Goal: Task Accomplishment & Management: Use online tool/utility

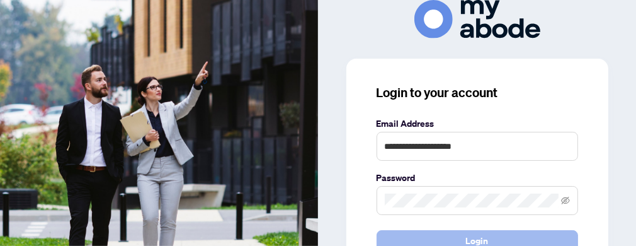
click at [421, 236] on button "Login" at bounding box center [478, 240] width 202 height 21
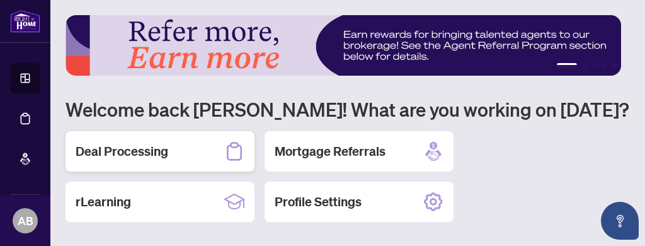
click at [139, 152] on h2 "Deal Processing" at bounding box center [122, 151] width 93 height 18
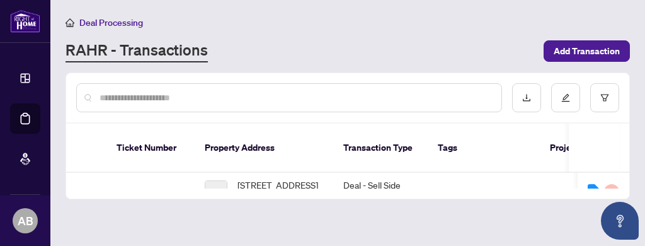
click at [124, 94] on input "text" at bounding box center [296, 98] width 392 height 14
type input "*********"
click at [368, 177] on div "Ticket Number Property Address Transaction Type Tags Project Name MLS # Trade N…" at bounding box center [347, 160] width 563 height 75
click at [373, 173] on td "Deal - Sell Side Sale" at bounding box center [380, 192] width 94 height 38
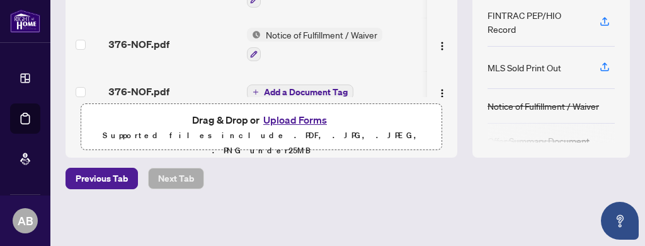
scroll to position [71, 0]
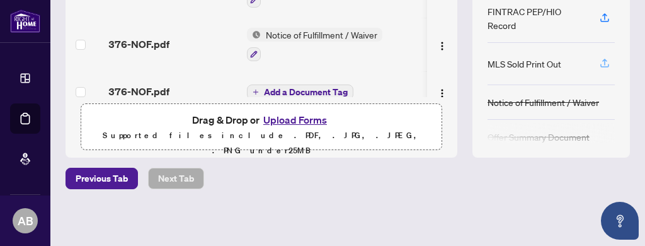
click at [599, 59] on icon "button" at bounding box center [604, 62] width 11 height 11
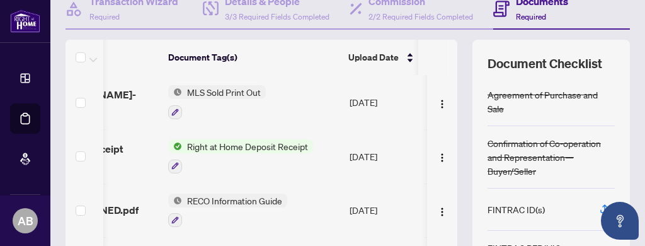
scroll to position [0, 0]
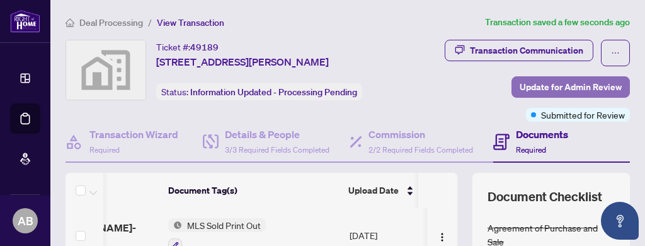
click at [551, 88] on span "Update for Admin Review" at bounding box center [571, 87] width 102 height 20
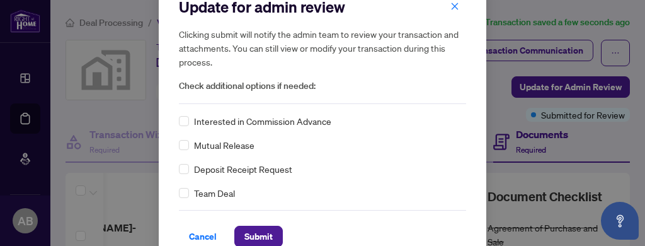
scroll to position [44, 0]
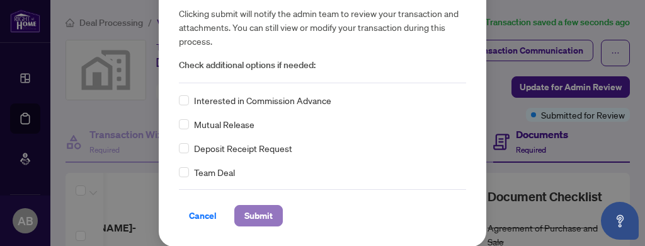
click at [260, 214] on span "Submit" at bounding box center [258, 215] width 28 height 20
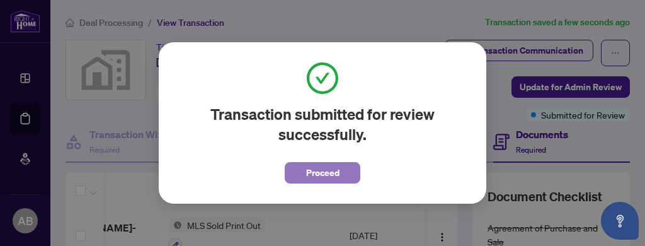
click at [323, 173] on span "Proceed" at bounding box center [322, 173] width 33 height 20
